Goal: Information Seeking & Learning: Learn about a topic

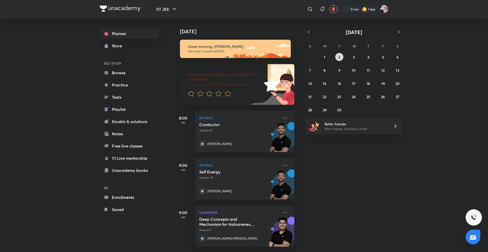
click at [338, 57] on abbr "2" at bounding box center [339, 57] width 2 height 5
click at [329, 57] on button "1" at bounding box center [324, 57] width 8 height 8
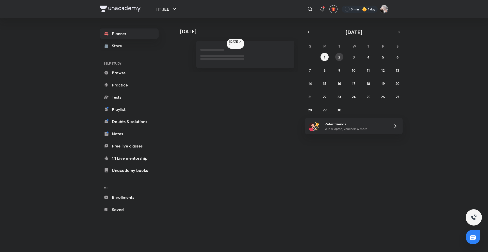
click at [337, 58] on button "2" at bounding box center [339, 57] width 8 height 8
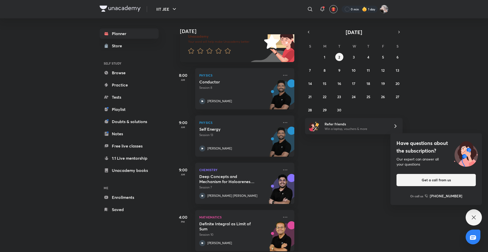
scroll to position [97, 0]
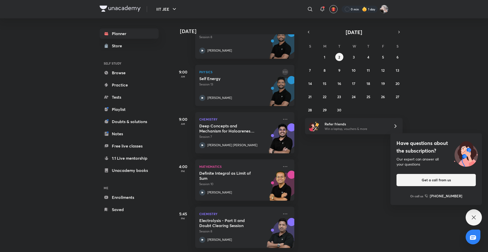
click at [282, 69] on icon at bounding box center [285, 72] width 6 height 6
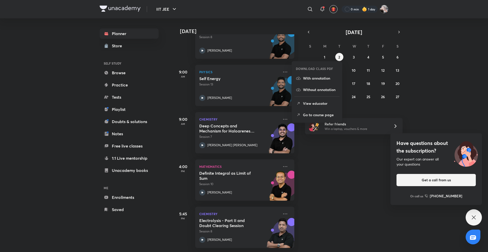
click at [339, 162] on div "Today Good morning, Navin You have 5 events today Give us your feedback on lear…" at bounding box center [330, 134] width 314 height 233
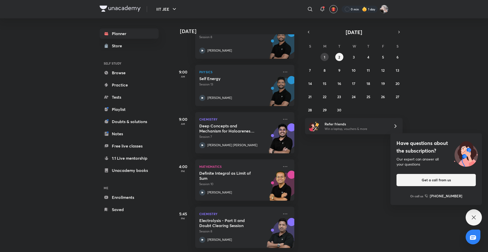
click at [328, 59] on div "31 1 2 3 4 5 6 7 8 9 10 11 12 13 14 15 16 17 18 19 20 21 22 23 24 25 26 27 28 2…" at bounding box center [354, 83] width 98 height 61
click at [324, 58] on abbr "1" at bounding box center [325, 57] width 2 height 5
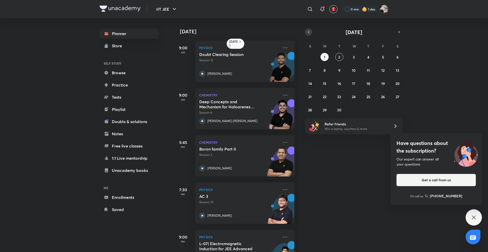
click at [310, 34] on icon "button" at bounding box center [308, 32] width 4 height 5
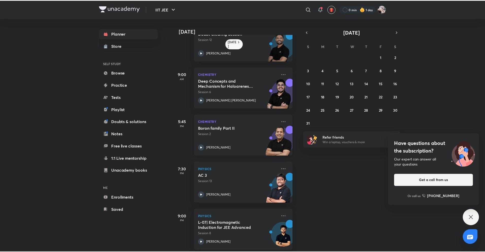
scroll to position [27, 0]
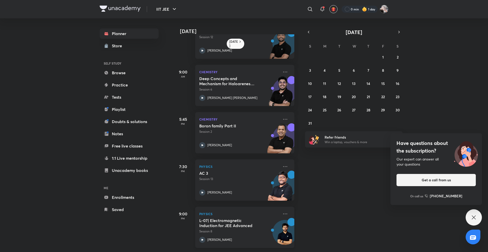
click at [233, 224] on h5 "L-07| Electromagnetic Induction for JEE Advanced" at bounding box center [230, 223] width 63 height 10
click at [282, 211] on icon at bounding box center [285, 214] width 6 height 6
click at [351, 170] on div "Yesterday 9:00 AM Physics Doubt Clearing Session Session 12 Prateek Jain 9:00 A…" at bounding box center [330, 134] width 314 height 233
click at [284, 211] on icon at bounding box center [285, 214] width 6 height 6
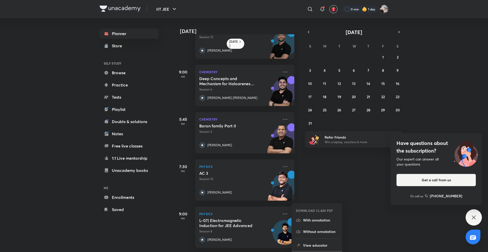
click at [324, 251] on li "Go to course page" at bounding box center [317, 256] width 50 height 11
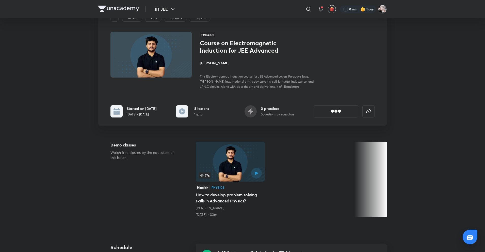
scroll to position [152, 0]
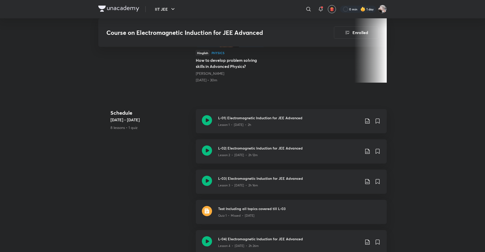
click at [167, 147] on div "Schedule Aug 18 - Sep 3 8 lessons • 1 quiz L-01| Electromagnetic Induction for …" at bounding box center [242, 245] width 289 height 272
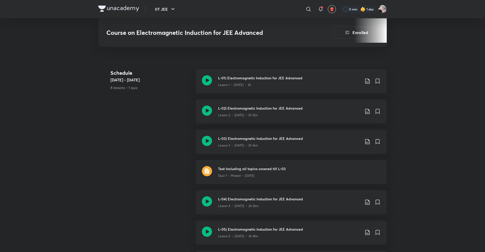
scroll to position [203, 0]
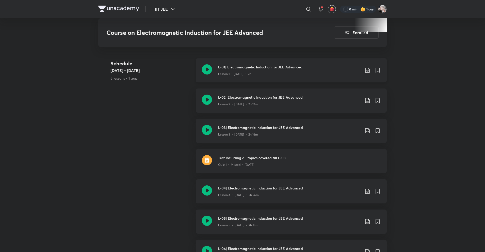
click at [254, 59] on div "L-01| Electromagnetic Induction for JEE Advanced Lesson 1 • Aug 18 • 2h" at bounding box center [291, 70] width 191 height 24
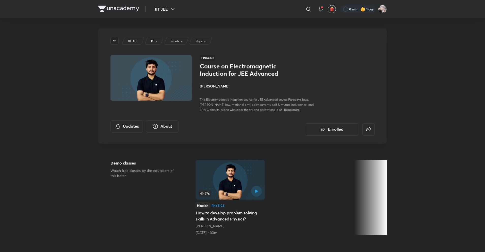
click at [116, 40] on icon "button" at bounding box center [115, 41] width 4 height 4
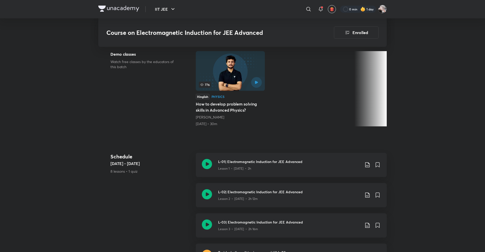
scroll to position [152, 0]
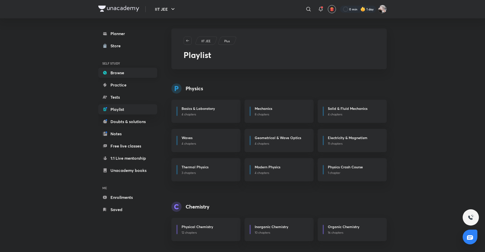
click at [121, 71] on link "Browse" at bounding box center [127, 73] width 59 height 10
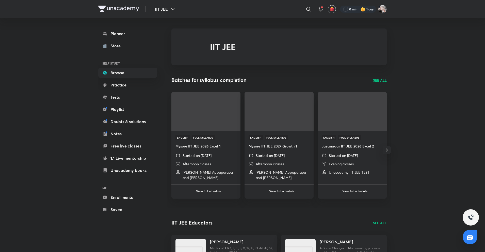
click at [119, 26] on div "Planner Store SELF STUDY Browse Practice Tests Playlist Doubts & solutions Note…" at bounding box center [132, 121] width 69 height 206
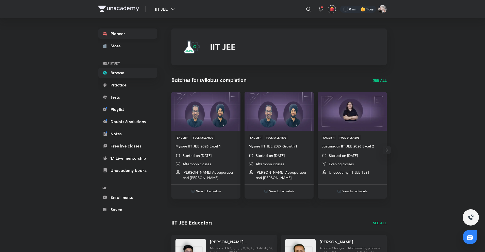
click at [127, 32] on link "Planner" at bounding box center [127, 33] width 59 height 10
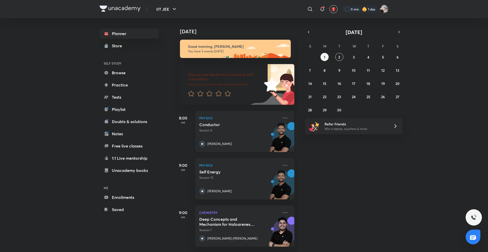
scroll to position [97, 0]
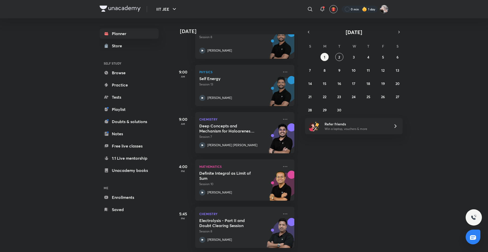
click at [170, 95] on div "Planner Store SELF STUDY Browse Practice Tests Playlist Doubts & solutions Note…" at bounding box center [244, 134] width 289 height 233
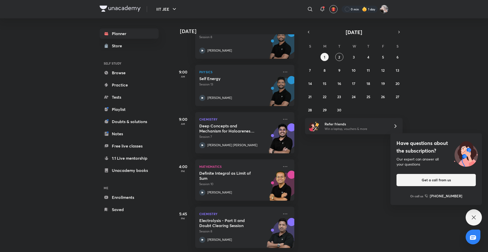
scroll to position [0, 0]
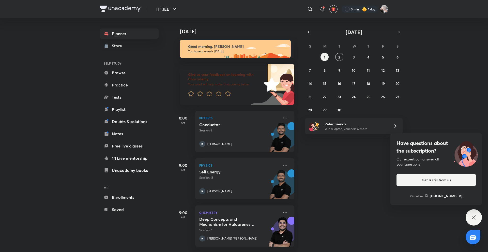
click at [309, 37] on div "September 2025 S M T W T F S 31 1 2 3 4 5 6 7 8 9 10 11 12 13 14 15 16 17 18 19…" at bounding box center [354, 70] width 98 height 85
click at [310, 32] on icon "button" at bounding box center [308, 32] width 4 height 5
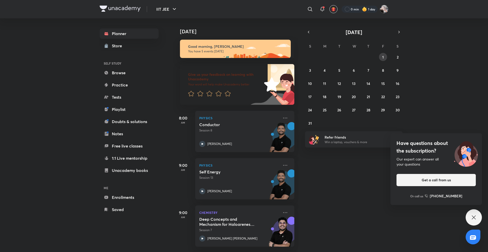
click at [381, 58] on button "1" at bounding box center [383, 57] width 8 height 8
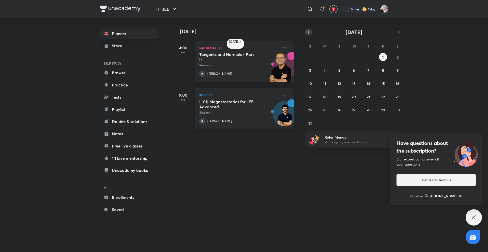
click at [307, 33] on icon "button" at bounding box center [308, 32] width 4 height 5
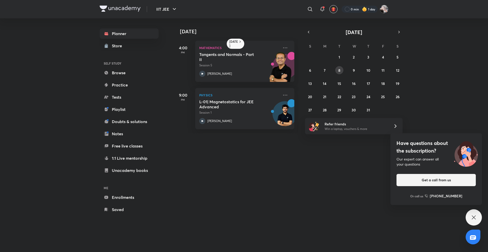
click at [338, 71] on abbr "8" at bounding box center [339, 70] width 2 height 5
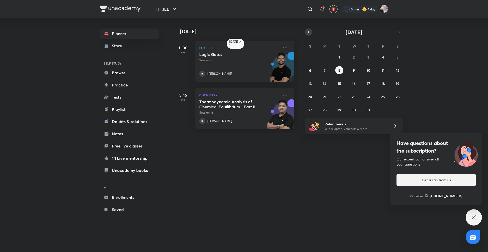
click at [307, 32] on icon "button" at bounding box center [308, 32] width 4 height 5
click at [324, 58] on abbr "2" at bounding box center [325, 57] width 2 height 5
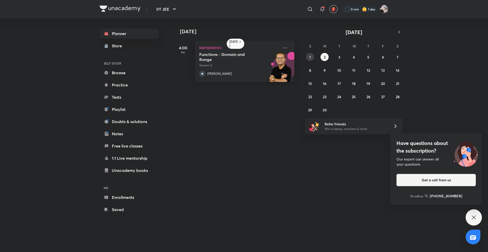
click at [313, 59] on button "1" at bounding box center [310, 57] width 8 height 8
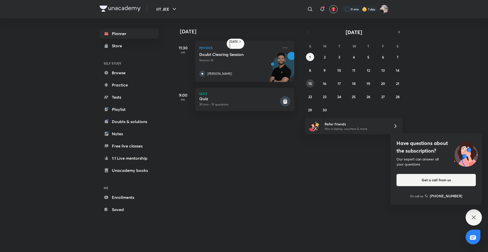
click at [310, 85] on abbr "15" at bounding box center [310, 83] width 4 height 5
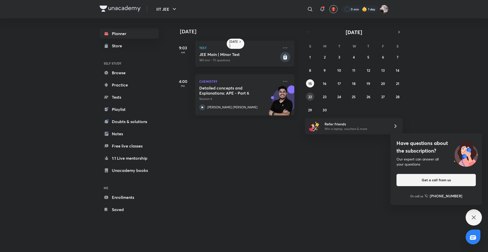
click at [310, 99] on button "22" at bounding box center [310, 96] width 8 height 8
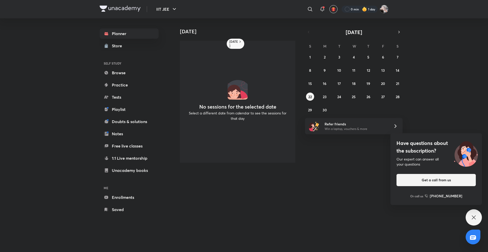
click at [310, 103] on div "1 2 3 4 5 6 7 8 9 10 11 12 13 14 15 16 17 18 19 20 21 22 23 24 25 26 27 28 29 3…" at bounding box center [354, 83] width 98 height 61
click at [310, 107] on button "29" at bounding box center [310, 110] width 8 height 8
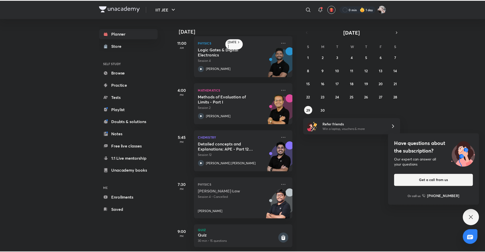
scroll to position [80, 0]
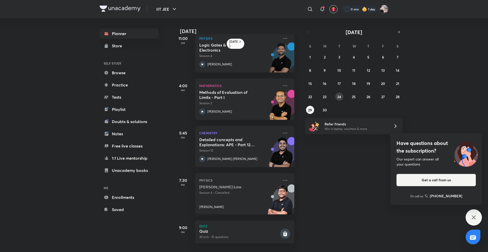
click at [340, 97] on abbr "24" at bounding box center [339, 96] width 4 height 5
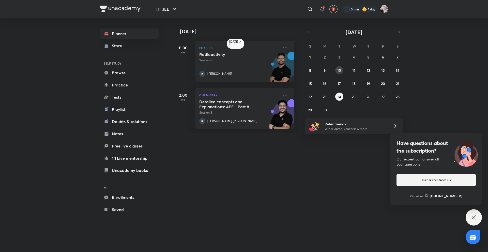
click at [342, 69] on button "10" at bounding box center [339, 70] width 8 height 8
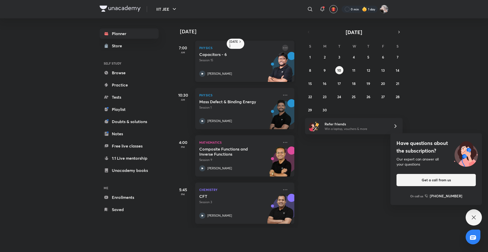
click at [282, 46] on icon at bounding box center [285, 48] width 6 height 6
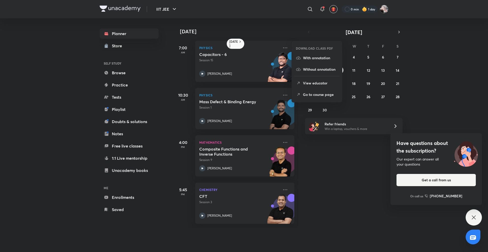
click at [326, 161] on div "10 June 7:00 AM Physics Capacitors - 6 Session 15 Pankaj Singh 10:30 AM Physics…" at bounding box center [330, 122] width 314 height 209
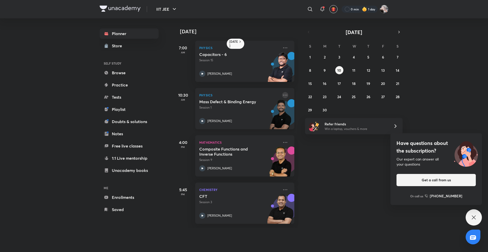
click at [283, 94] on icon at bounding box center [285, 95] width 6 height 6
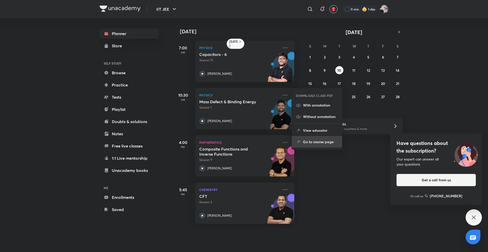
click at [321, 140] on p "Go to course page" at bounding box center [320, 141] width 35 height 5
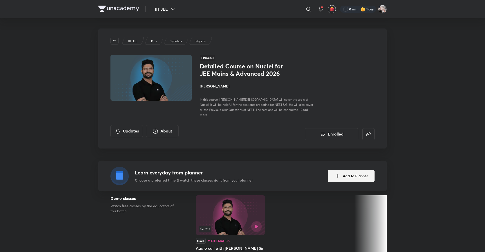
click at [208, 89] on h4 "[PERSON_NAME]" at bounding box center [257, 85] width 114 height 5
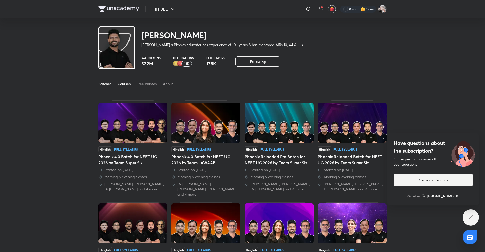
click at [128, 81] on link "Courses" at bounding box center [124, 84] width 13 height 12
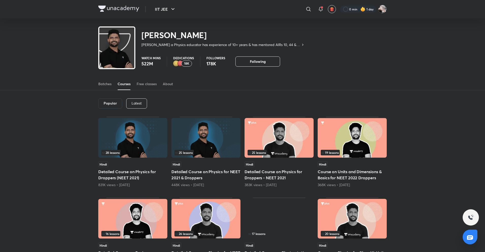
click at [138, 102] on p "Latest" at bounding box center [137, 103] width 10 height 4
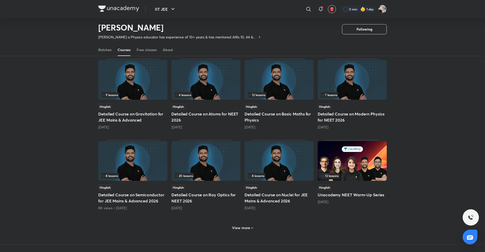
scroll to position [133, 0]
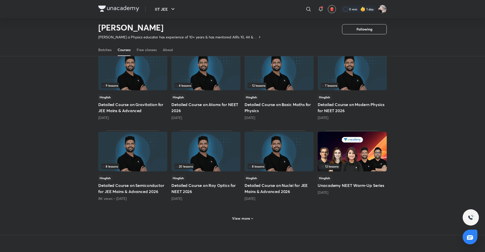
click at [238, 219] on h6 "View more" at bounding box center [241, 218] width 18 height 5
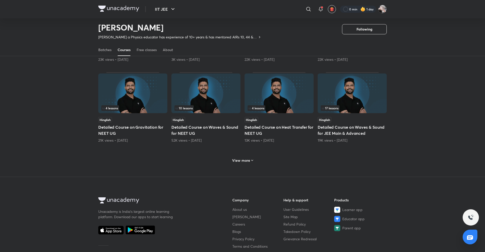
scroll to position [438, 0]
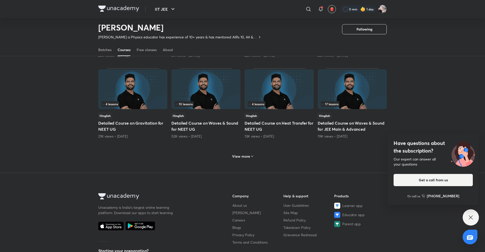
click at [241, 158] on h6 "View more" at bounding box center [241, 156] width 18 height 5
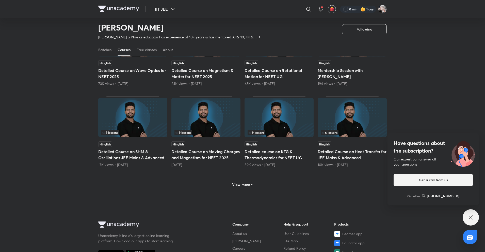
scroll to position [692, 0]
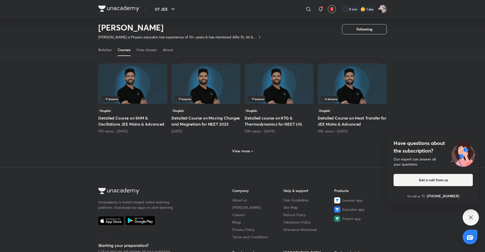
click at [240, 133] on div "8 months ago" at bounding box center [205, 131] width 69 height 5
click at [241, 150] on h6 "View more" at bounding box center [241, 150] width 18 height 5
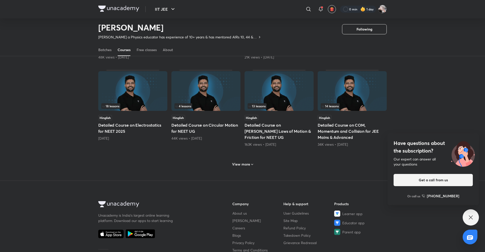
scroll to position [946, 0]
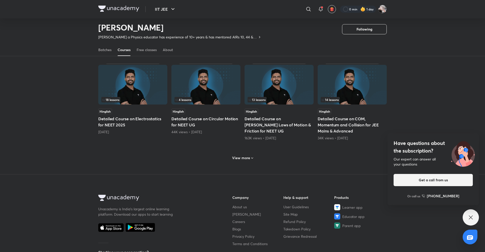
click at [242, 155] on h6 "View more" at bounding box center [241, 157] width 18 height 5
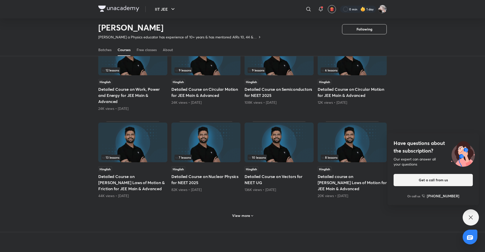
scroll to position [1200, 0]
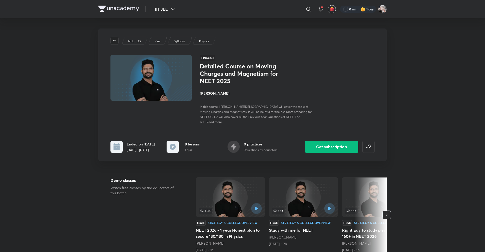
click at [116, 40] on icon "button" at bounding box center [115, 41] width 4 height 4
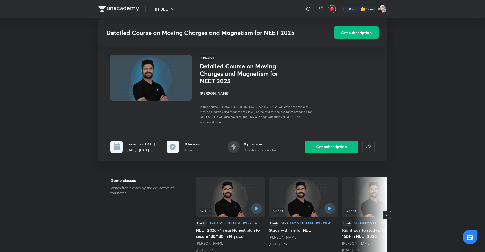
scroll to position [635, 0]
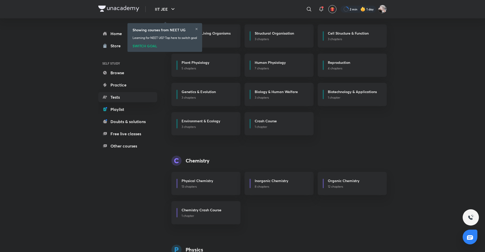
scroll to position [142, 0]
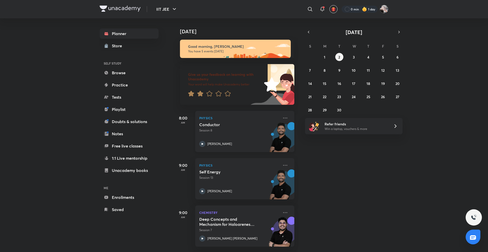
click at [256, 131] on p "Session 8" at bounding box center [239, 130] width 80 height 5
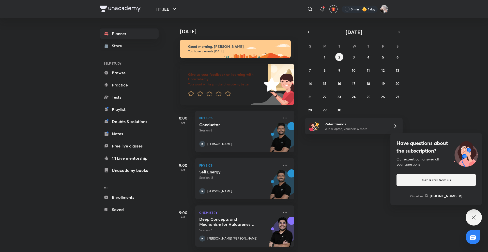
click at [164, 100] on div "Planner Store SELF STUDY Browse Practice Tests Playlist Doubts & solutions Note…" at bounding box center [134, 121] width 69 height 206
click at [282, 118] on icon at bounding box center [285, 118] width 6 height 6
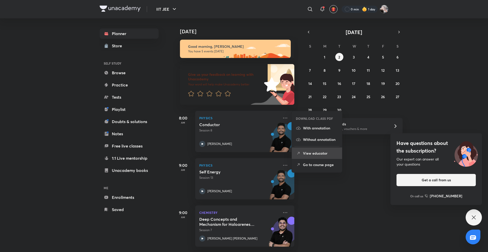
click at [303, 158] on li "View educator" at bounding box center [317, 152] width 50 height 11
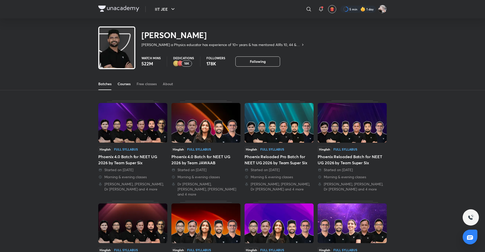
click at [126, 81] on link "Courses" at bounding box center [124, 84] width 13 height 12
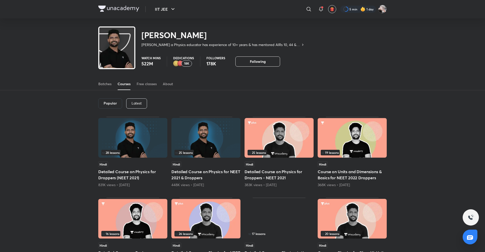
click at [141, 100] on div "Latest" at bounding box center [136, 103] width 21 height 10
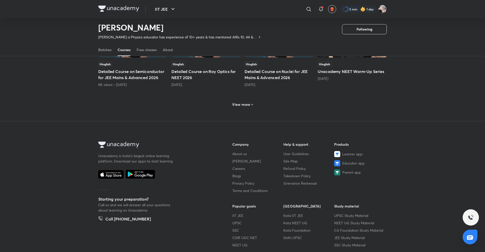
scroll to position [250, 0]
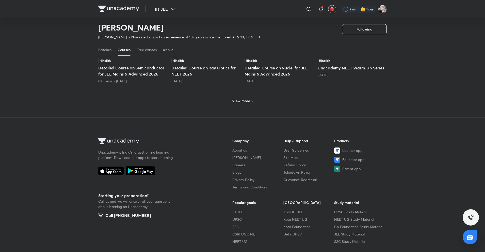
click at [241, 97] on div "View more" at bounding box center [242, 101] width 25 height 8
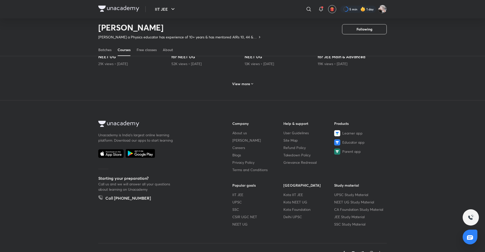
scroll to position [510, 0]
click at [236, 87] on div "View more" at bounding box center [242, 84] width 25 height 8
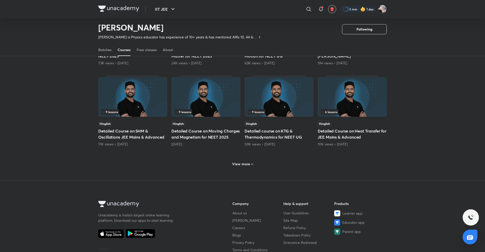
scroll to position [680, 0]
click at [239, 164] on h6 "View more" at bounding box center [241, 163] width 18 height 5
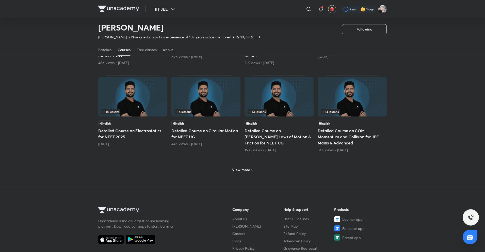
scroll to position [934, 0]
click at [242, 167] on h6 "View more" at bounding box center [241, 169] width 18 height 5
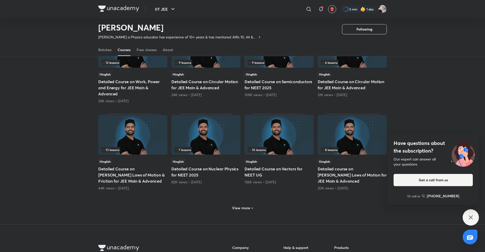
scroll to position [1158, 0]
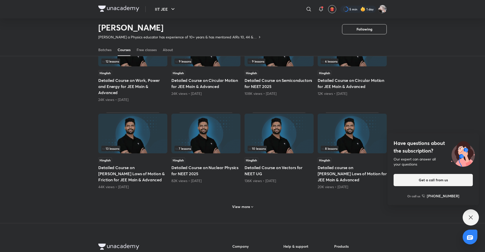
drag, startPoint x: 240, startPoint y: 193, endPoint x: 240, endPoint y: 206, distance: 13.2
click at [240, 206] on h6 "View more" at bounding box center [241, 206] width 18 height 5
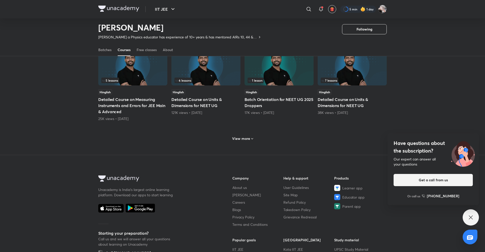
scroll to position [1475, 0]
click at [243, 139] on h6 "View more" at bounding box center [241, 137] width 18 height 5
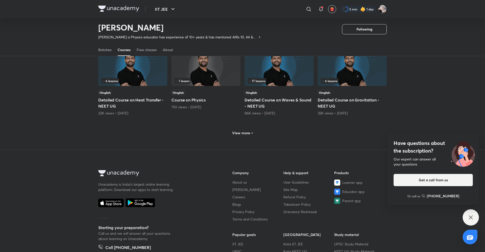
scroll to position [1730, 0]
click at [240, 133] on h6 "View more" at bounding box center [241, 132] width 18 height 5
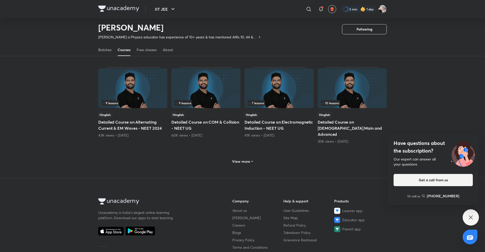
scroll to position [1950, 0]
click at [245, 153] on div "View more" at bounding box center [242, 159] width 289 height 13
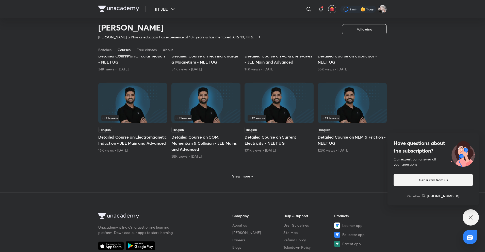
scroll to position [2191, 0]
click at [246, 173] on h6 "View more" at bounding box center [241, 175] width 18 height 5
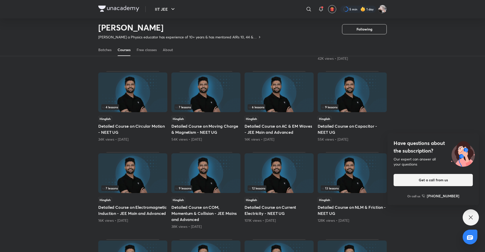
scroll to position [2120, 0]
drag, startPoint x: 84, startPoint y: 155, endPoint x: 71, endPoint y: 161, distance: 13.6
drag, startPoint x: 71, startPoint y: 161, endPoint x: 48, endPoint y: 170, distance: 24.9
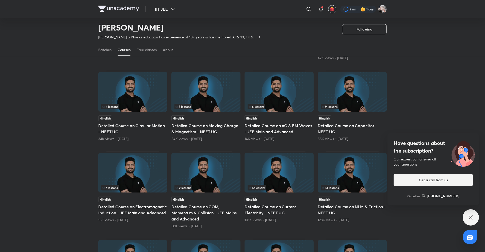
click at [133, 178] on img at bounding box center [132, 173] width 69 height 40
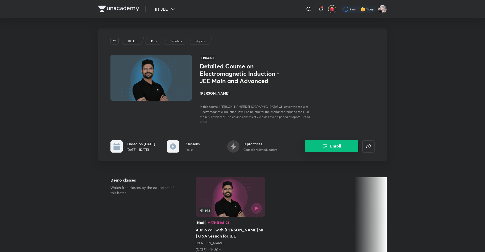
click at [322, 142] on button "Enroll" at bounding box center [331, 146] width 53 height 12
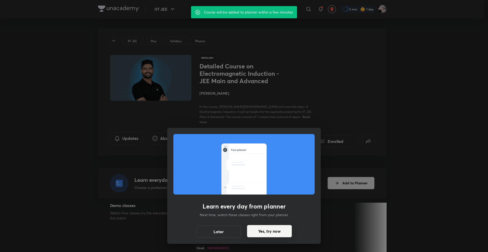
click at [273, 229] on button "Yes, try now" at bounding box center [269, 231] width 45 height 12
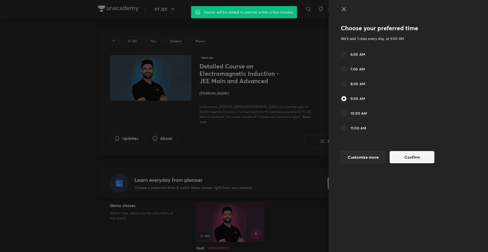
click at [399, 150] on div "Choose your preferred time We'll add 1 class every day, at 9:00 AM 6:00 AM 7:00…" at bounding box center [394, 95] width 106 height 148
click at [402, 154] on button "Confirm" at bounding box center [411, 156] width 45 height 12
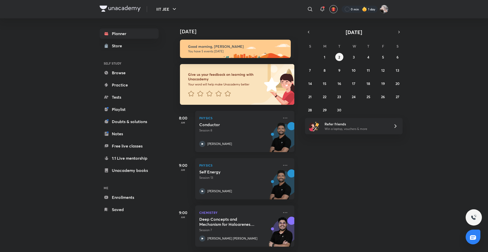
click at [280, 115] on div "Physics Conductor Session 8 Prateek Jain" at bounding box center [244, 131] width 99 height 41
click at [282, 117] on icon at bounding box center [285, 118] width 6 height 6
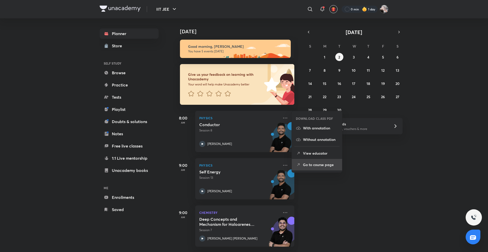
click at [325, 164] on p "Go to course page" at bounding box center [320, 164] width 35 height 5
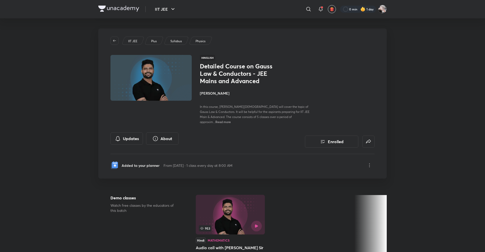
click at [216, 95] on h4 "[PERSON_NAME]" at bounding box center [257, 92] width 114 height 5
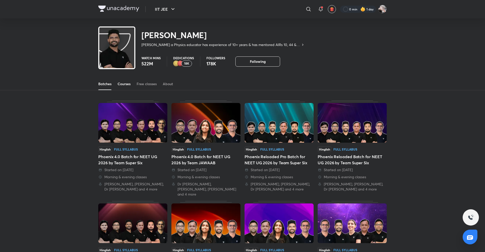
click at [124, 88] on link "Courses" at bounding box center [124, 84] width 13 height 12
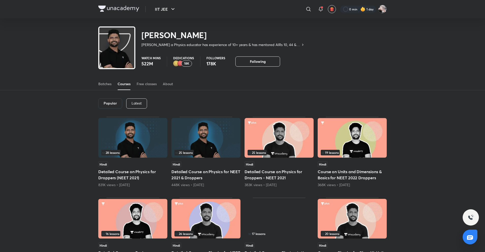
click at [141, 102] on p "Latest" at bounding box center [137, 103] width 10 height 4
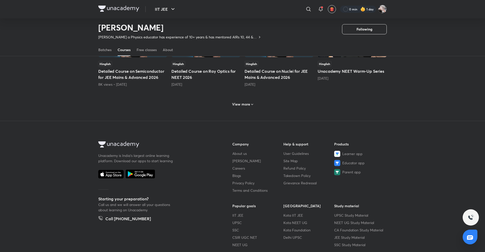
scroll to position [235, 0]
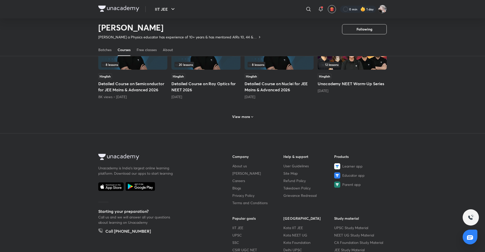
click at [236, 119] on h6 "View more" at bounding box center [241, 116] width 18 height 5
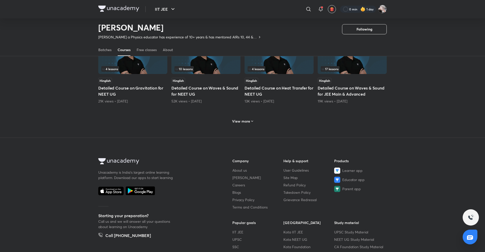
scroll to position [489, 0]
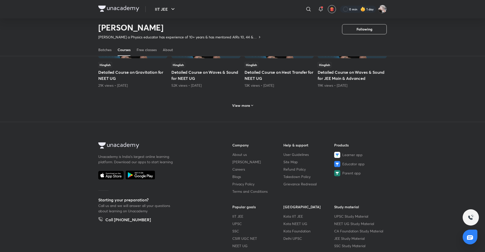
click at [236, 104] on h6 "View more" at bounding box center [241, 105] width 18 height 5
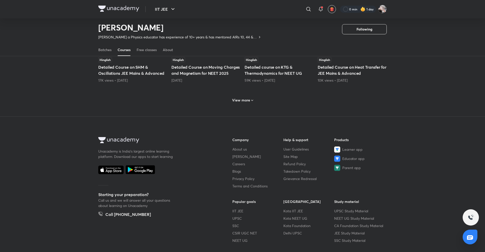
click at [236, 104] on div "View more" at bounding box center [242, 100] width 25 height 8
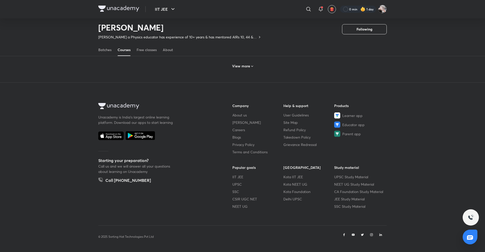
scroll to position [987, 0]
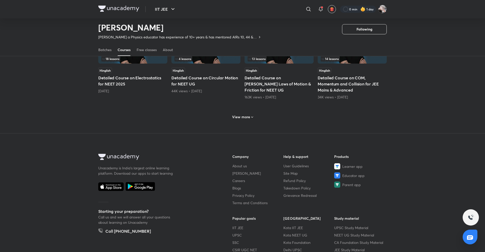
click at [239, 111] on div "View more" at bounding box center [242, 116] width 289 height 13
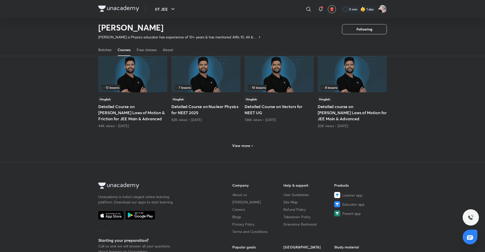
scroll to position [1241, 0]
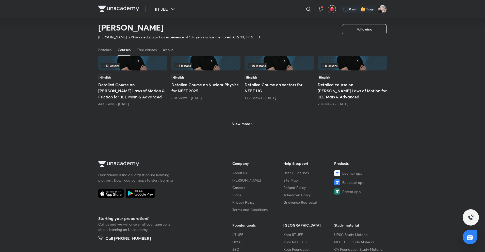
click at [238, 119] on div "View more" at bounding box center [242, 123] width 289 height 13
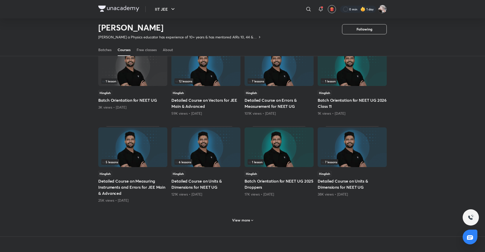
scroll to position [1495, 0]
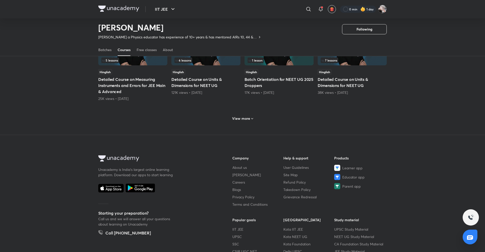
click at [238, 119] on h6 "View more" at bounding box center [241, 118] width 18 height 5
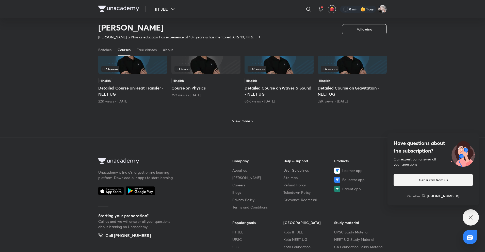
scroll to position [1749, 0]
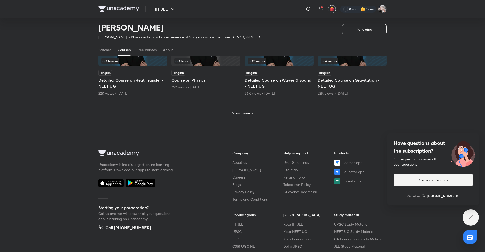
click at [243, 114] on h6 "View more" at bounding box center [241, 113] width 18 height 5
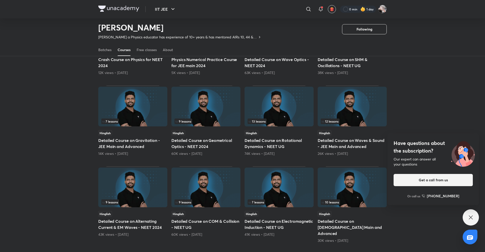
scroll to position [1901, 0]
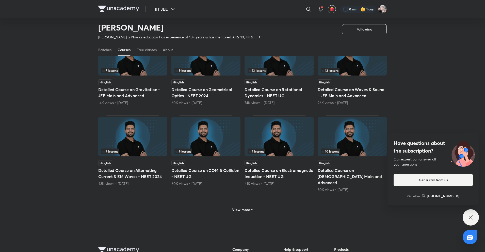
click at [245, 207] on h6 "View more" at bounding box center [241, 209] width 18 height 5
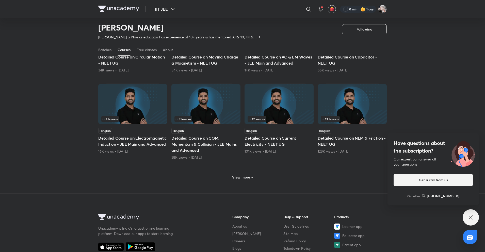
scroll to position [2206, 0]
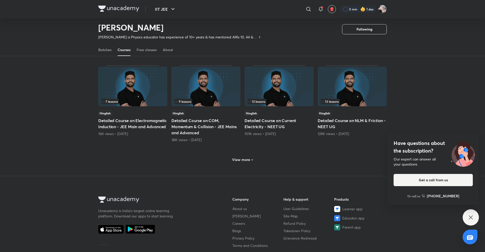
click at [242, 157] on h6 "View more" at bounding box center [241, 159] width 18 height 5
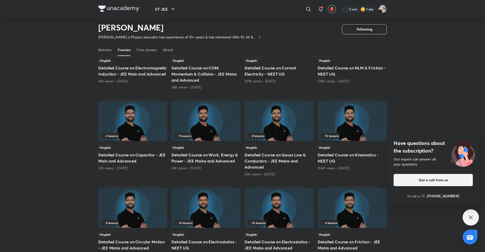
scroll to position [2261, 0]
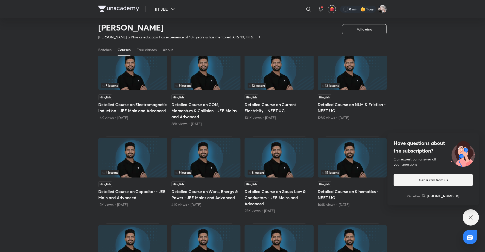
scroll to position [2210, 0]
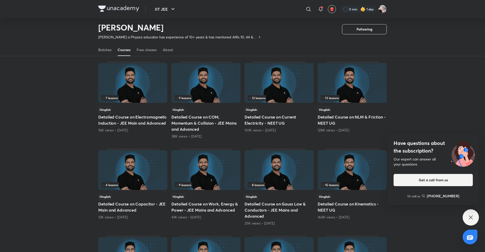
click at [144, 164] on img at bounding box center [132, 170] width 69 height 40
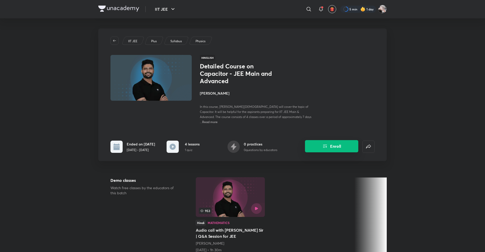
click at [327, 143] on icon "Enroll" at bounding box center [325, 146] width 6 height 6
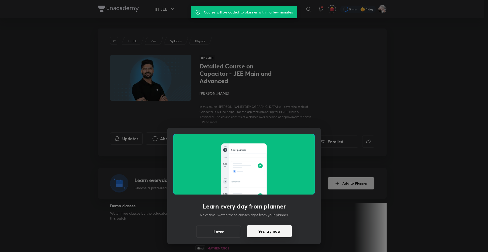
click at [252, 229] on button "Yes, try now" at bounding box center [269, 231] width 45 height 12
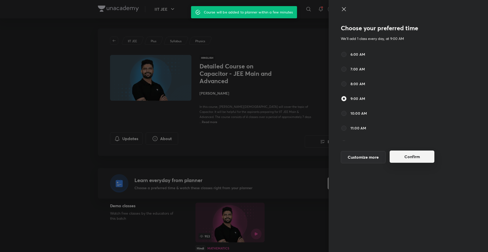
click at [413, 161] on button "Confirm" at bounding box center [411, 156] width 45 height 12
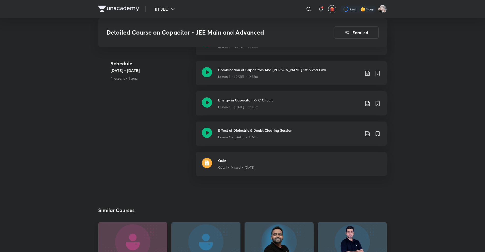
scroll to position [254, 0]
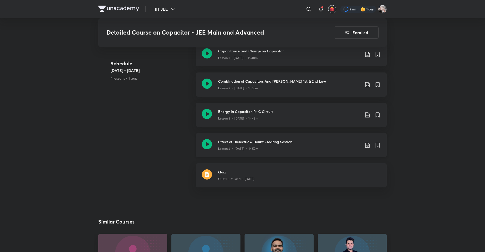
click at [250, 144] on div "Lesson 4 • Sep 12 • 1h 52m" at bounding box center [289, 147] width 142 height 7
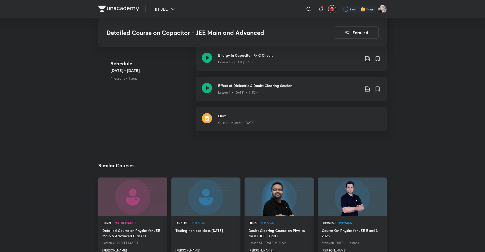
scroll to position [310, 0]
